Goal: Task Accomplishment & Management: Manage account settings

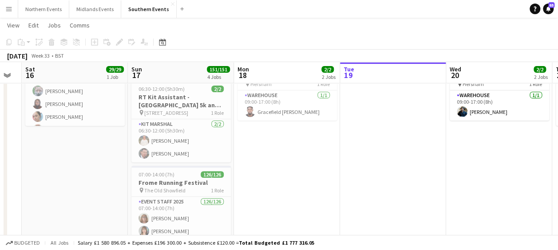
scroll to position [0, 263]
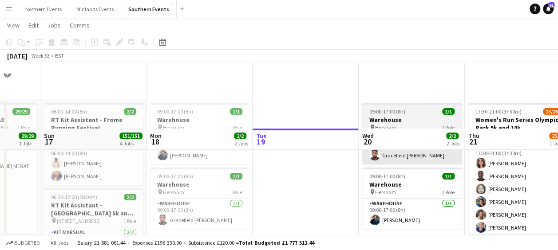
scroll to position [103, 0]
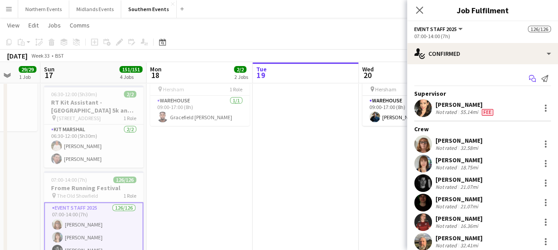
click at [528, 79] on icon at bounding box center [530, 77] width 5 height 5
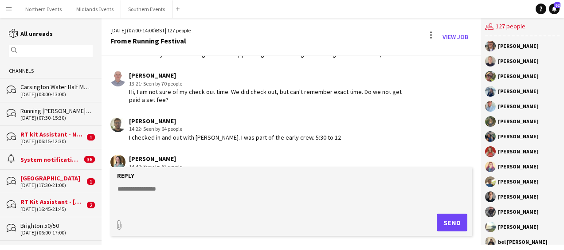
scroll to position [1445, 0]
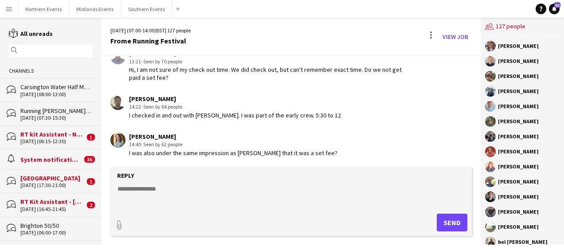
click at [165, 187] on textarea at bounding box center [293, 196] width 353 height 23
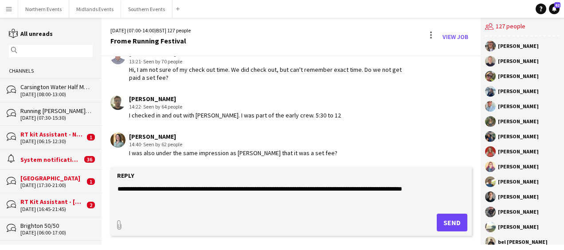
type textarea "**********"
click at [448, 218] on button "Send" at bounding box center [452, 223] width 31 height 18
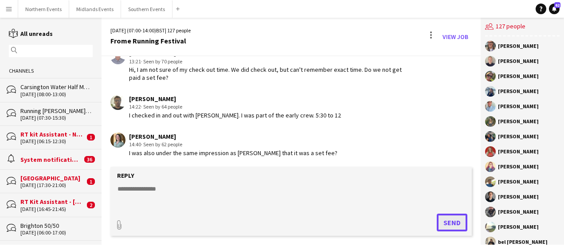
scroll to position [1508, 0]
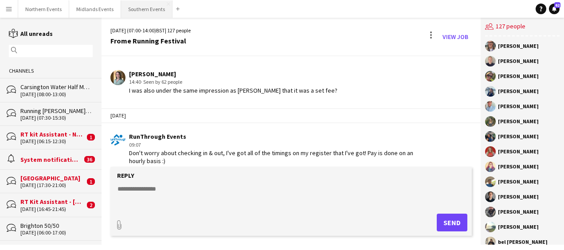
click at [134, 11] on button "Southern Events Close" at bounding box center [146, 8] width 51 height 17
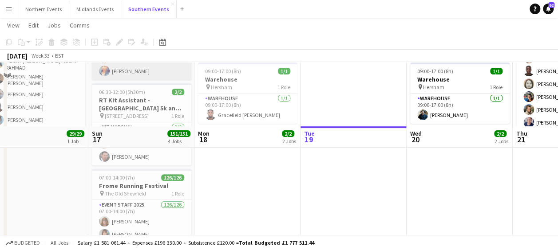
scroll to position [171, 0]
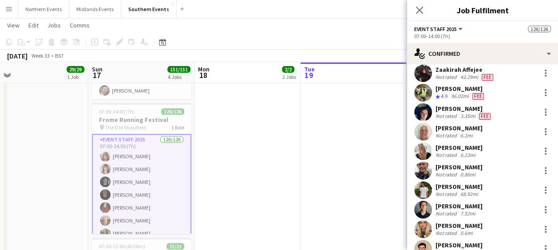
scroll to position [306, 0]
click at [544, 189] on div at bounding box center [545, 190] width 2 height 2
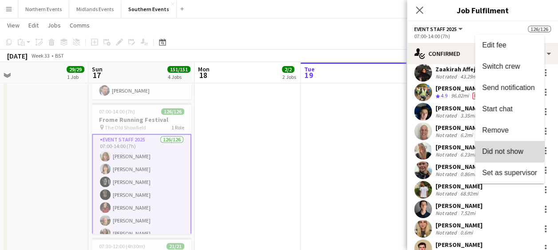
click at [499, 150] on span "Did not show" at bounding box center [502, 152] width 41 height 8
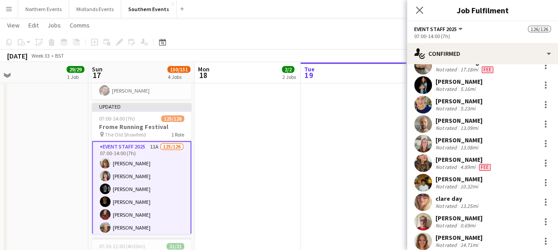
scroll to position [881, 0]
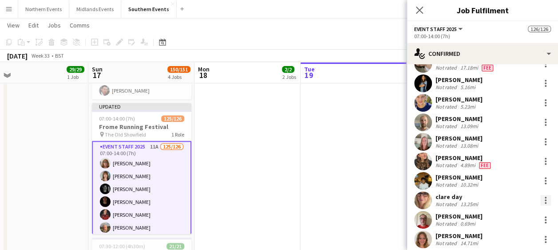
click at [540, 198] on div at bounding box center [545, 200] width 11 height 11
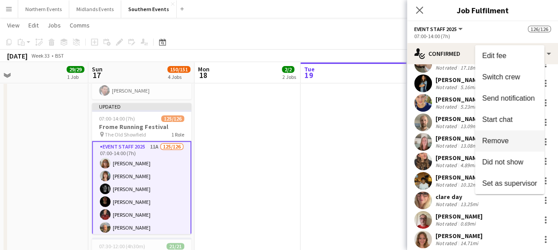
click at [501, 142] on span "Remove" at bounding box center [495, 141] width 27 height 8
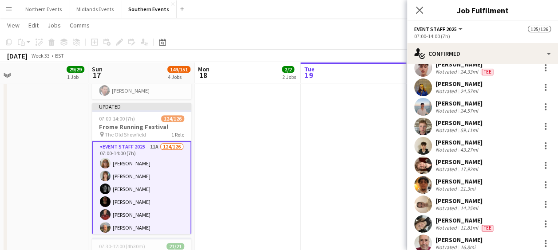
scroll to position [1702, 0]
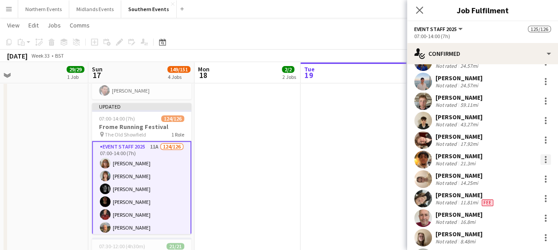
click at [540, 157] on div at bounding box center [545, 159] width 11 height 11
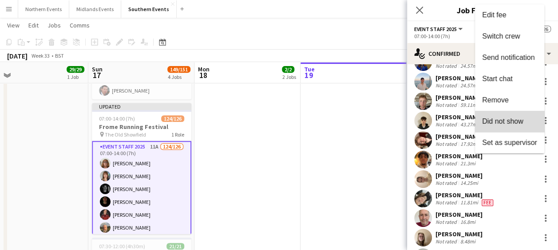
click at [515, 119] on span "Did not show" at bounding box center [502, 122] width 41 height 8
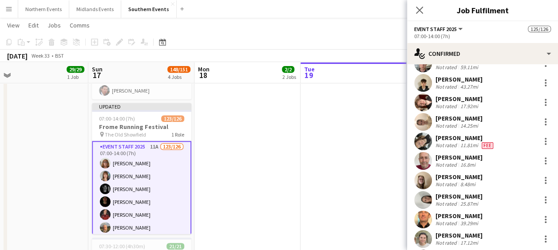
scroll to position [1744, 0]
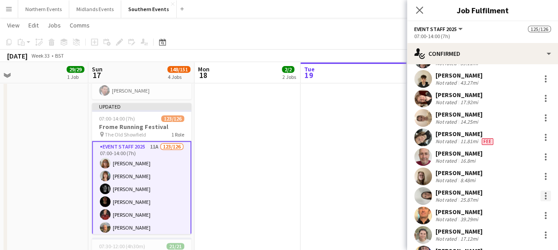
click at [540, 194] on div at bounding box center [545, 196] width 11 height 11
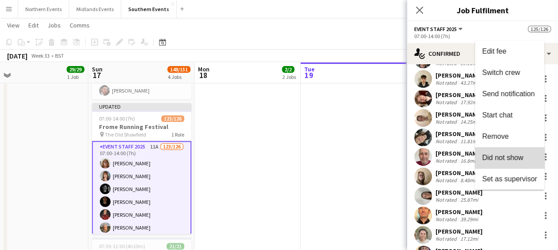
click at [509, 156] on span "Did not show" at bounding box center [502, 158] width 41 height 8
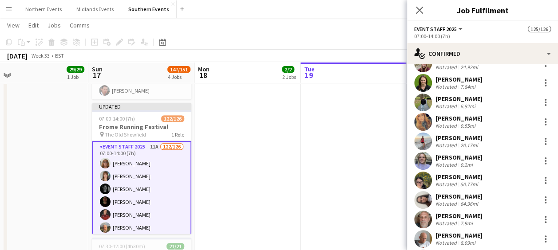
scroll to position [2014, 0]
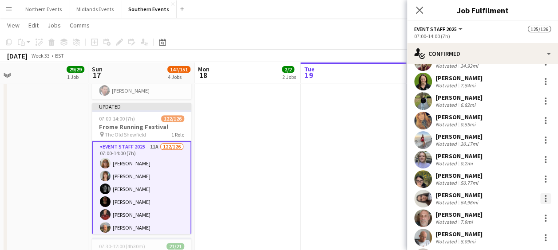
click at [541, 193] on div at bounding box center [545, 198] width 11 height 11
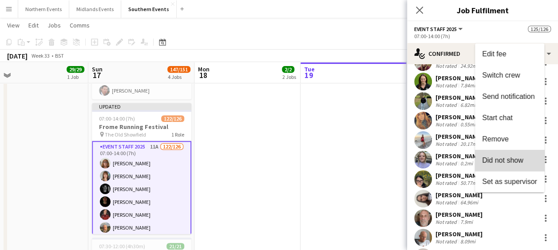
click at [513, 161] on span "Did not show" at bounding box center [502, 161] width 41 height 8
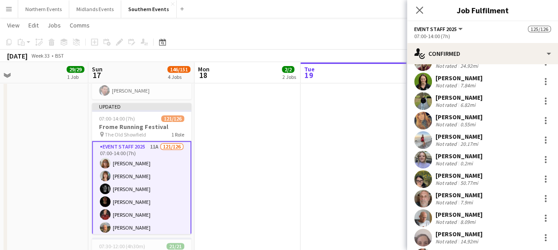
scroll to position [2038, 0]
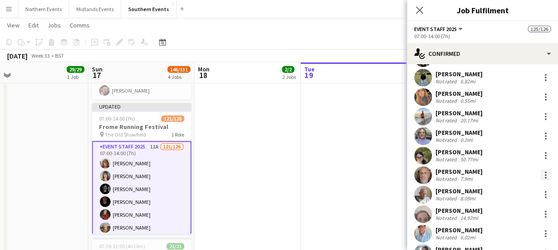
click at [540, 175] on div at bounding box center [545, 175] width 11 height 11
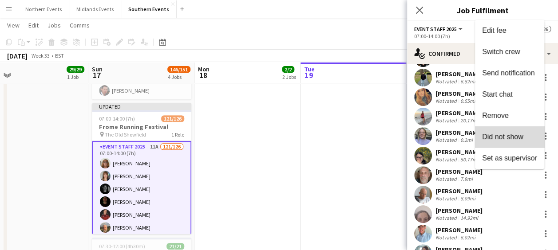
click at [518, 138] on span "Did not show" at bounding box center [502, 137] width 41 height 8
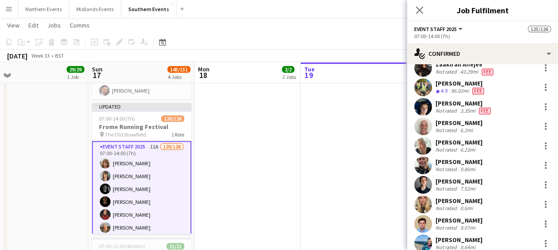
scroll to position [311, 0]
click at [540, 162] on div at bounding box center [545, 165] width 11 height 11
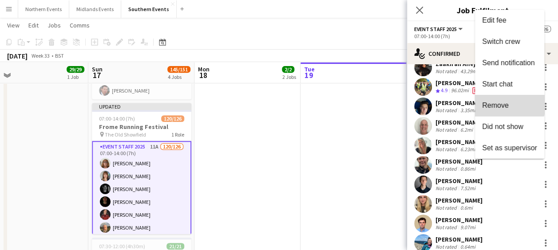
click at [508, 104] on span "Remove" at bounding box center [509, 106] width 55 height 8
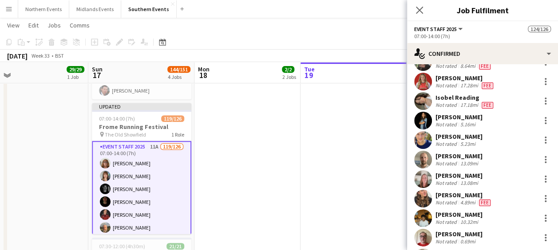
scroll to position [835, 0]
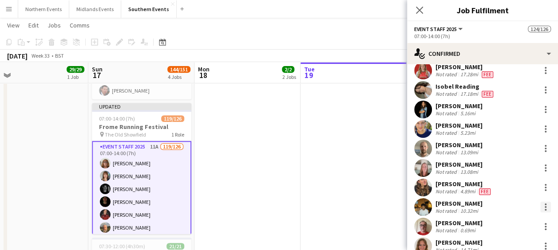
click at [540, 205] on div at bounding box center [545, 207] width 11 height 11
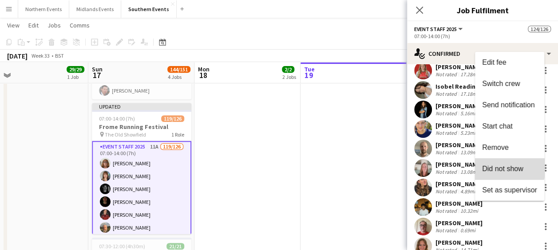
click at [506, 167] on span "Did not show" at bounding box center [502, 169] width 41 height 8
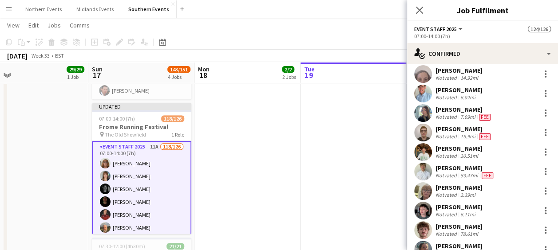
scroll to position [2146, 0]
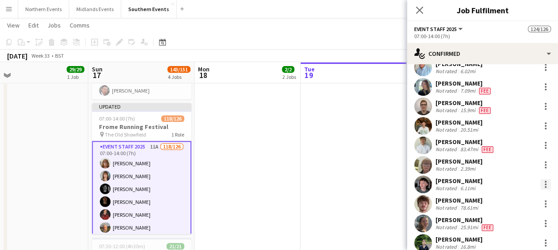
click at [541, 185] on div at bounding box center [545, 184] width 11 height 11
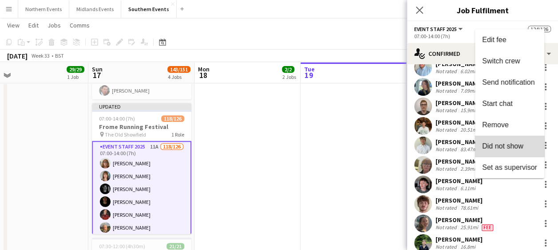
click at [516, 146] on span "Did not show" at bounding box center [502, 146] width 41 height 8
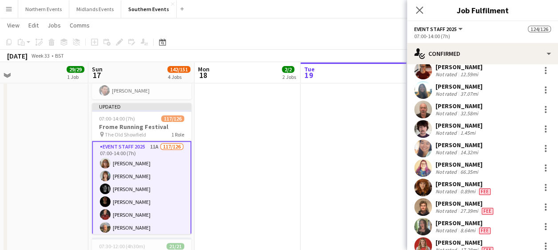
scroll to position [664, 0]
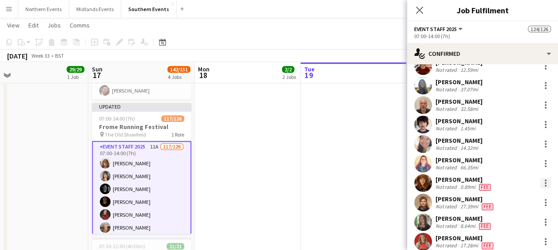
click at [540, 180] on div at bounding box center [545, 183] width 11 height 11
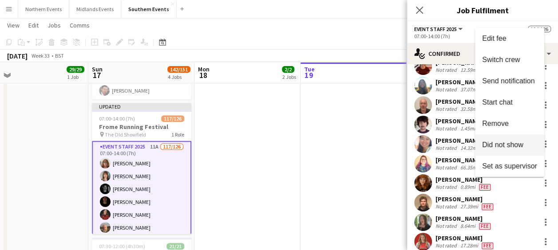
click at [513, 138] on button "Did not show" at bounding box center [509, 144] width 69 height 21
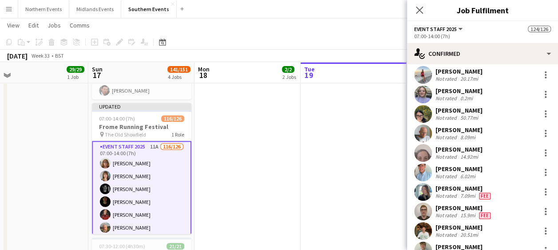
scroll to position [2022, 0]
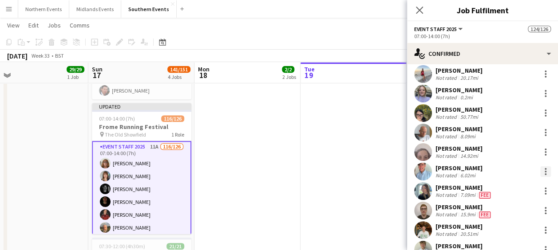
click at [540, 172] on div at bounding box center [545, 171] width 11 height 11
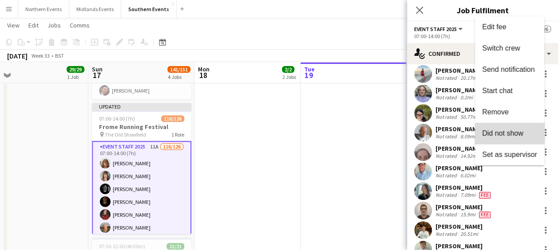
click at [506, 131] on span "Did not show" at bounding box center [502, 134] width 41 height 8
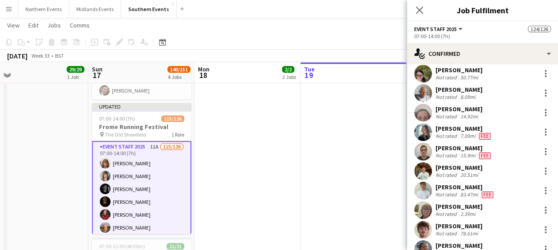
scroll to position [2086, 0]
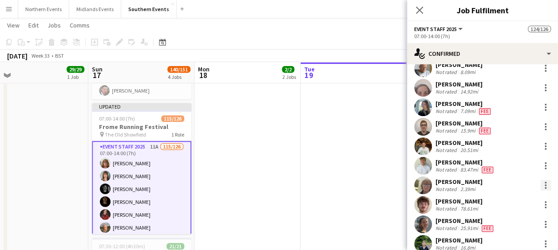
click at [540, 185] on div at bounding box center [545, 185] width 11 height 11
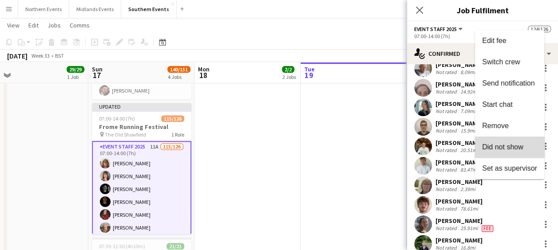
click at [510, 143] on span "Did not show" at bounding box center [502, 147] width 41 height 8
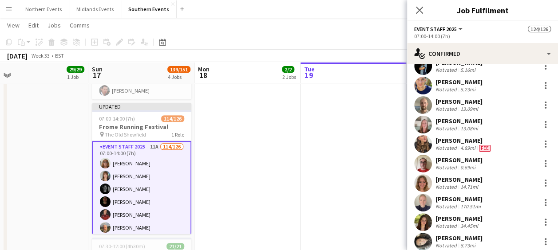
scroll to position [858, 0]
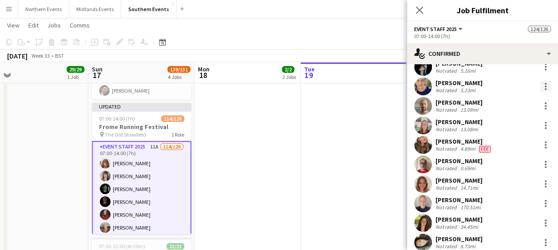
click at [544, 84] on div at bounding box center [545, 84] width 2 height 2
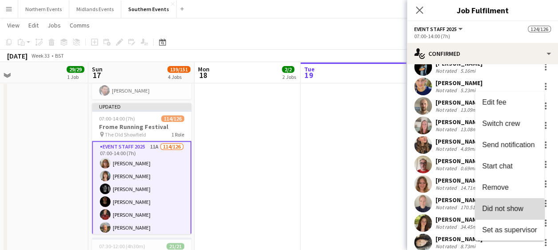
click at [498, 212] on span "Did not show" at bounding box center [502, 209] width 41 height 8
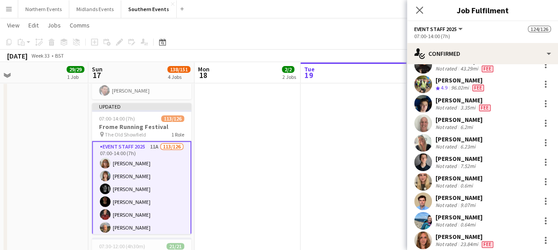
scroll to position [298, 0]
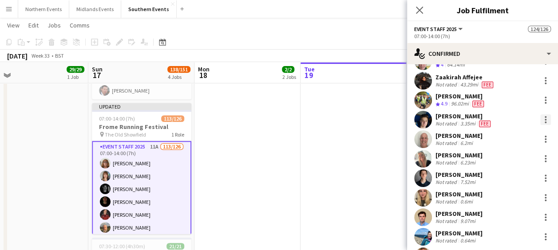
click at [540, 119] on div at bounding box center [545, 119] width 11 height 11
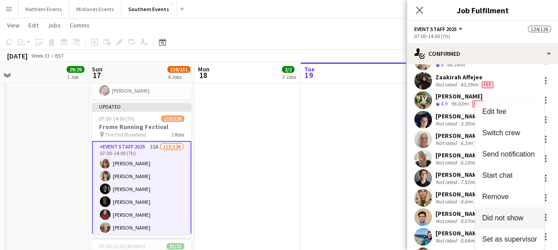
click at [499, 215] on span "Did not show" at bounding box center [502, 218] width 41 height 8
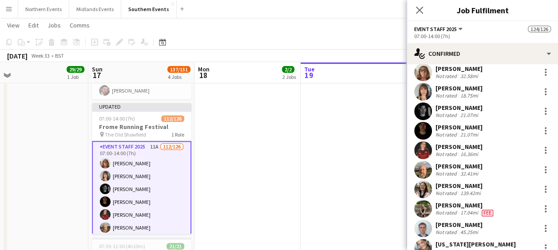
scroll to position [0, 0]
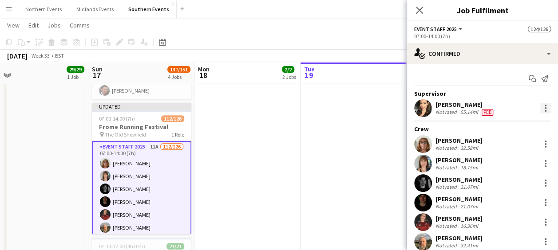
click at [540, 106] on div at bounding box center [545, 108] width 11 height 11
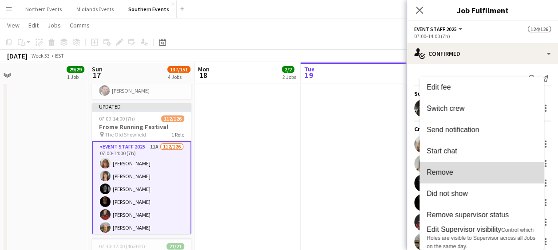
click at [456, 165] on button "Remove" at bounding box center [481, 172] width 124 height 21
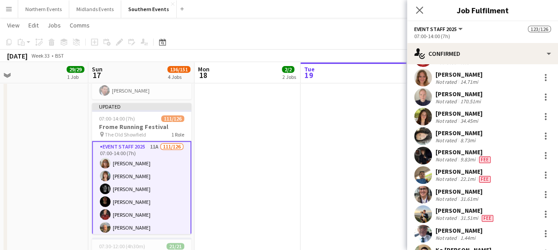
scroll to position [880, 0]
click at [544, 212] on div at bounding box center [545, 211] width 2 height 2
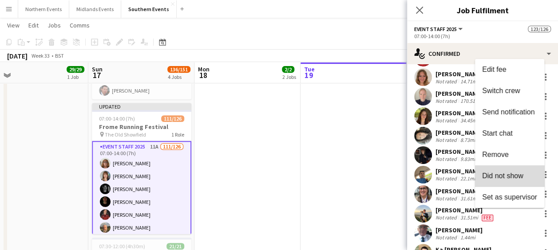
click at [516, 178] on span "Did not show" at bounding box center [502, 176] width 41 height 8
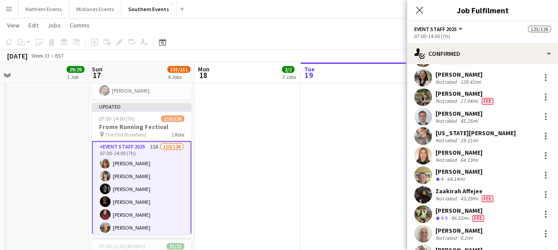
scroll to position [155, 0]
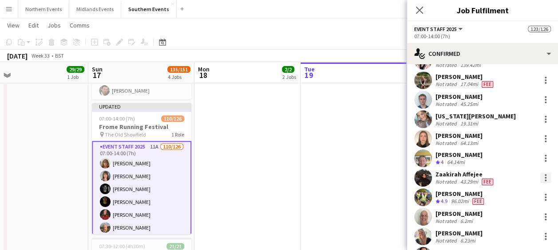
click at [540, 176] on div at bounding box center [545, 178] width 11 height 11
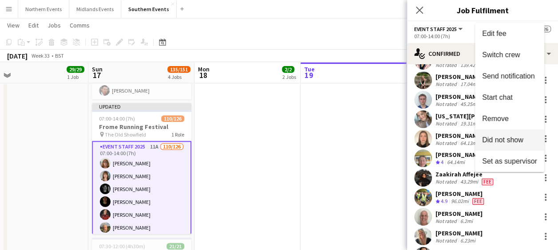
click at [506, 137] on span "Did not show" at bounding box center [502, 140] width 41 height 8
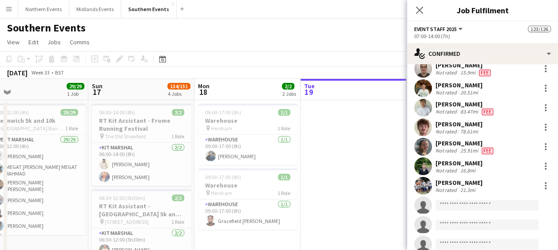
scroll to position [2037, 0]
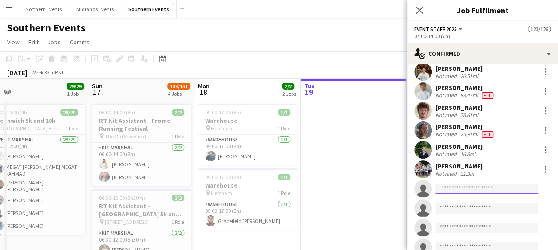
click at [456, 188] on input at bounding box center [486, 189] width 103 height 11
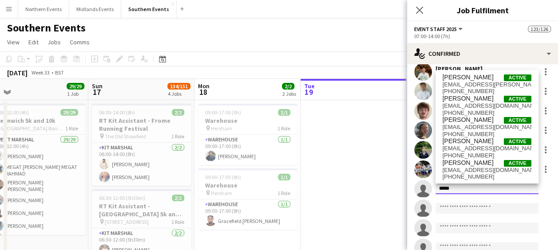
scroll to position [0, 0]
type input "****"
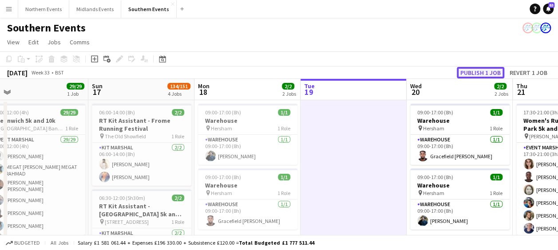
click at [479, 71] on button "Publish 1 job" at bounding box center [479, 73] width 47 height 12
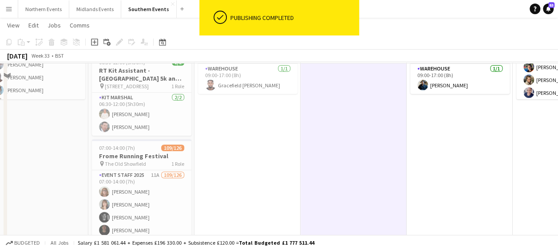
scroll to position [153, 0]
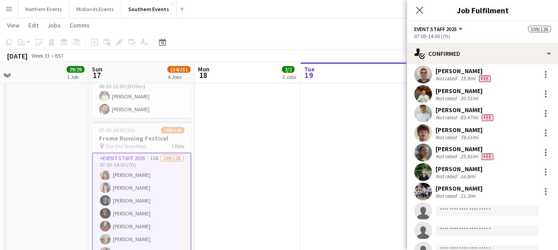
scroll to position [2016, 0]
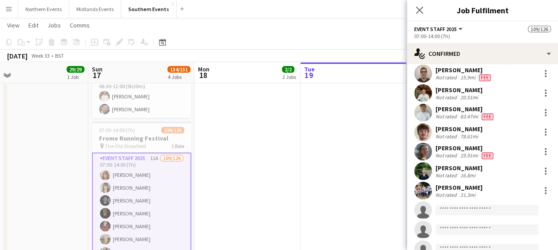
click at [298, 104] on app-date-cell "09:00-17:00 (8h) 1/1 Warehouse pin Hersham 1 Role Warehouse [DATE] 09:00-17:00 …" at bounding box center [247, 177] width 106 height 460
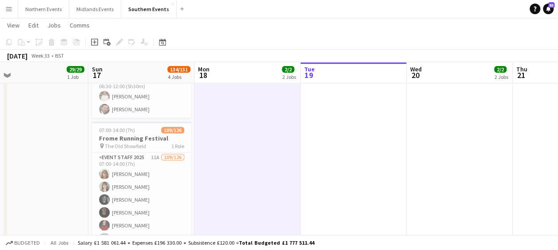
click at [5, 6] on app-icon "Menu" at bounding box center [8, 8] width 7 height 7
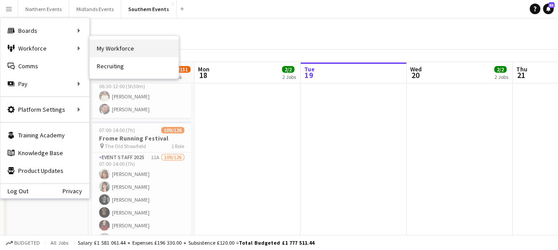
click at [104, 49] on link "My Workforce" at bounding box center [134, 48] width 89 height 18
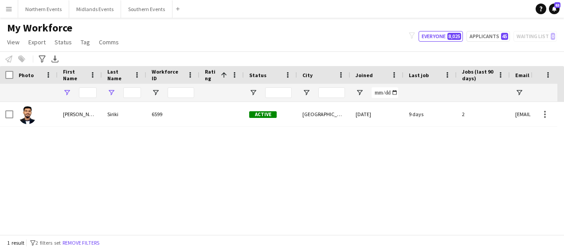
type input "******"
click at [131, 91] on input "******" at bounding box center [132, 92] width 18 height 11
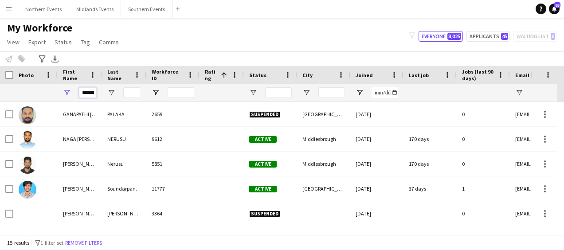
click at [87, 94] on input "******" at bounding box center [88, 92] width 18 height 11
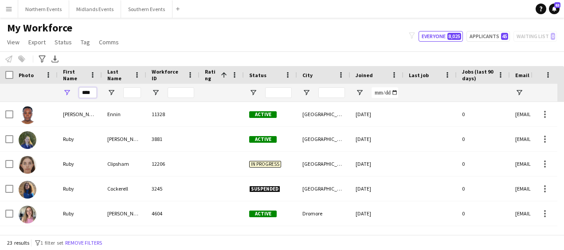
type input "****"
click at [134, 92] on input "Last Name Filter Input" at bounding box center [132, 92] width 18 height 11
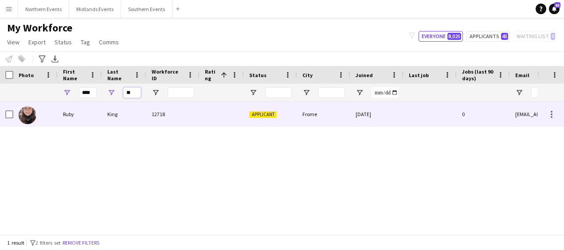
type input "**"
click at [111, 114] on div "King" at bounding box center [124, 114] width 44 height 24
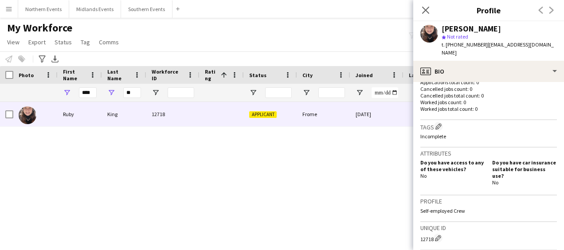
scroll to position [374, 0]
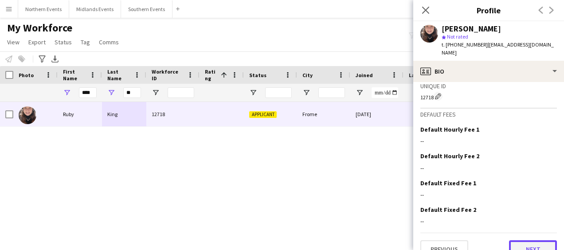
click at [523, 240] on button "Next" at bounding box center [533, 249] width 48 height 18
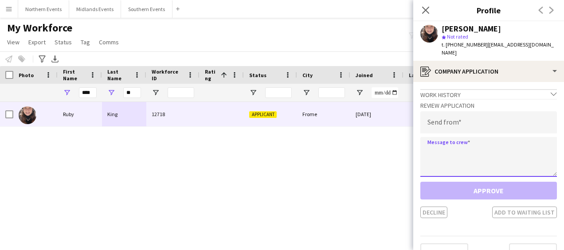
click at [478, 150] on textarea at bounding box center [489, 157] width 137 height 40
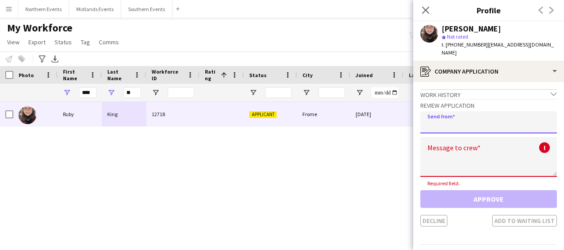
click at [454, 114] on input "email" at bounding box center [489, 122] width 137 height 22
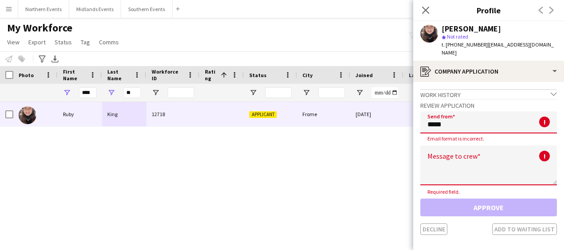
type input "**********"
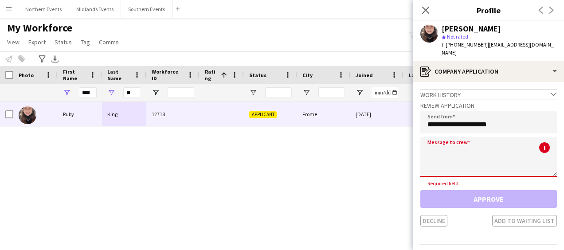
click at [448, 149] on textarea at bounding box center [489, 157] width 137 height 40
paste textarea "**********"
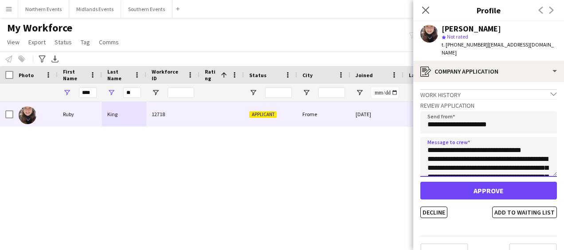
scroll to position [50, 0]
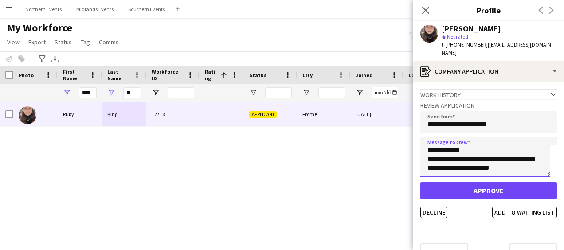
type textarea "**********"
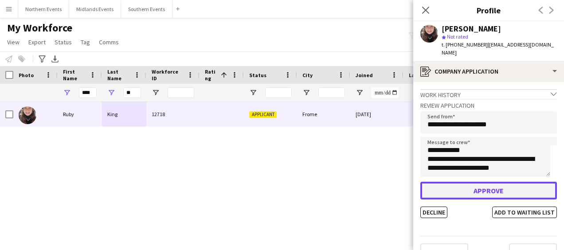
click at [470, 184] on button "Approve" at bounding box center [489, 191] width 137 height 18
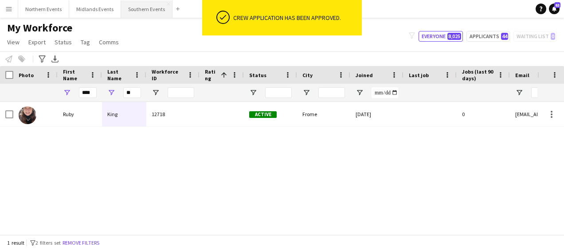
click at [131, 11] on button "Southern Events Close" at bounding box center [146, 8] width 51 height 17
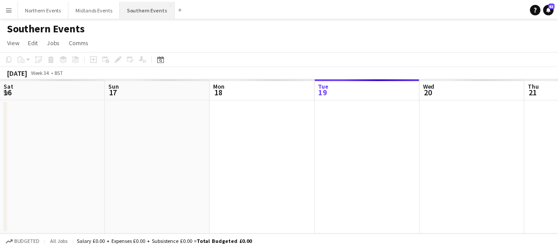
scroll to position [0, 212]
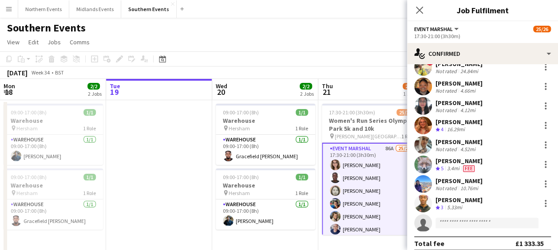
scroll to position [368, 0]
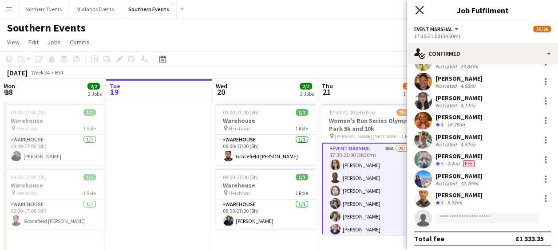
click at [421, 11] on icon "Close pop-in" at bounding box center [419, 10] width 8 height 8
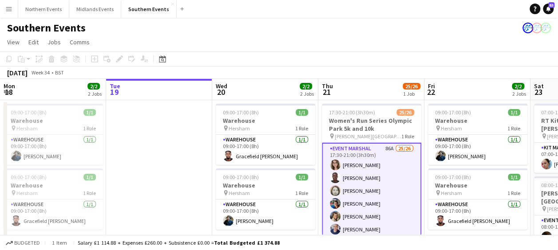
click at [362, 64] on app-toolbar "Copy Paste Paste Ctrl+V Paste with crew Ctrl+Shift+V Paste linked Job [GEOGRAPH…" at bounding box center [279, 58] width 558 height 15
